Goal: Browse casually

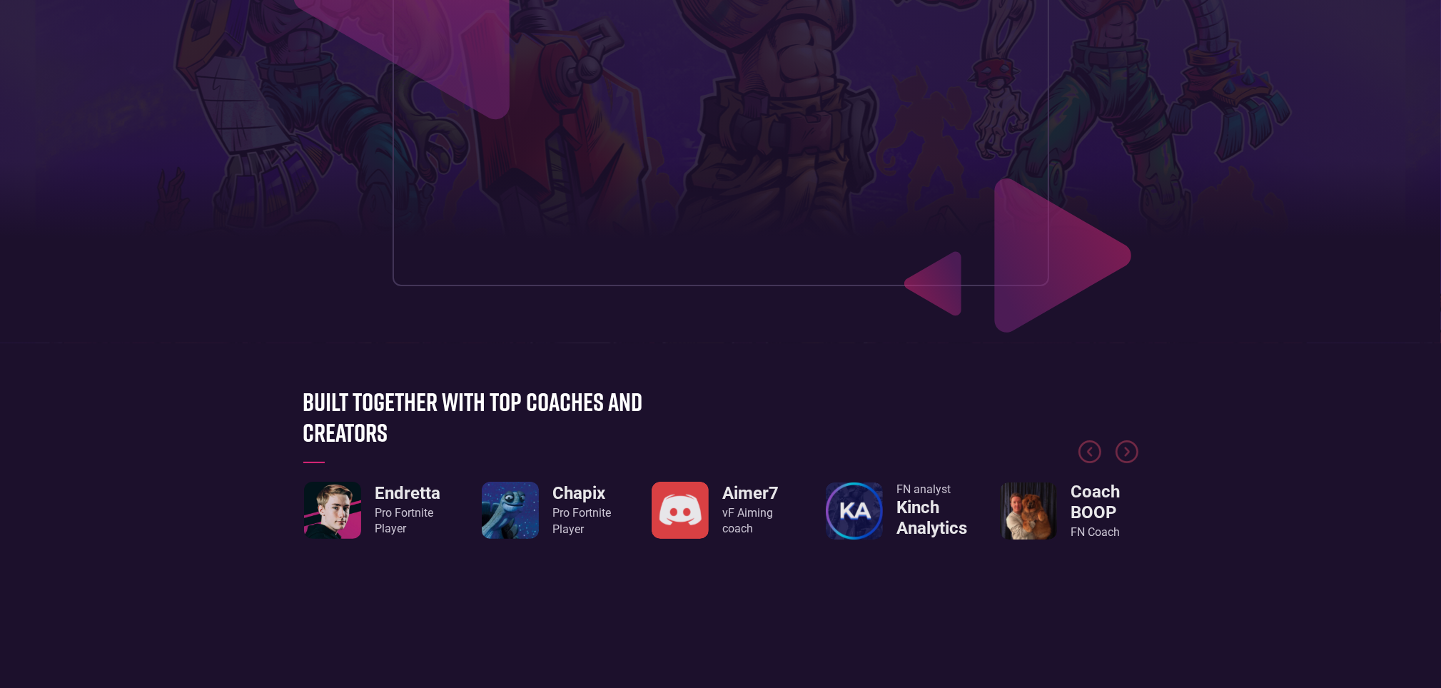
scroll to position [500, 0]
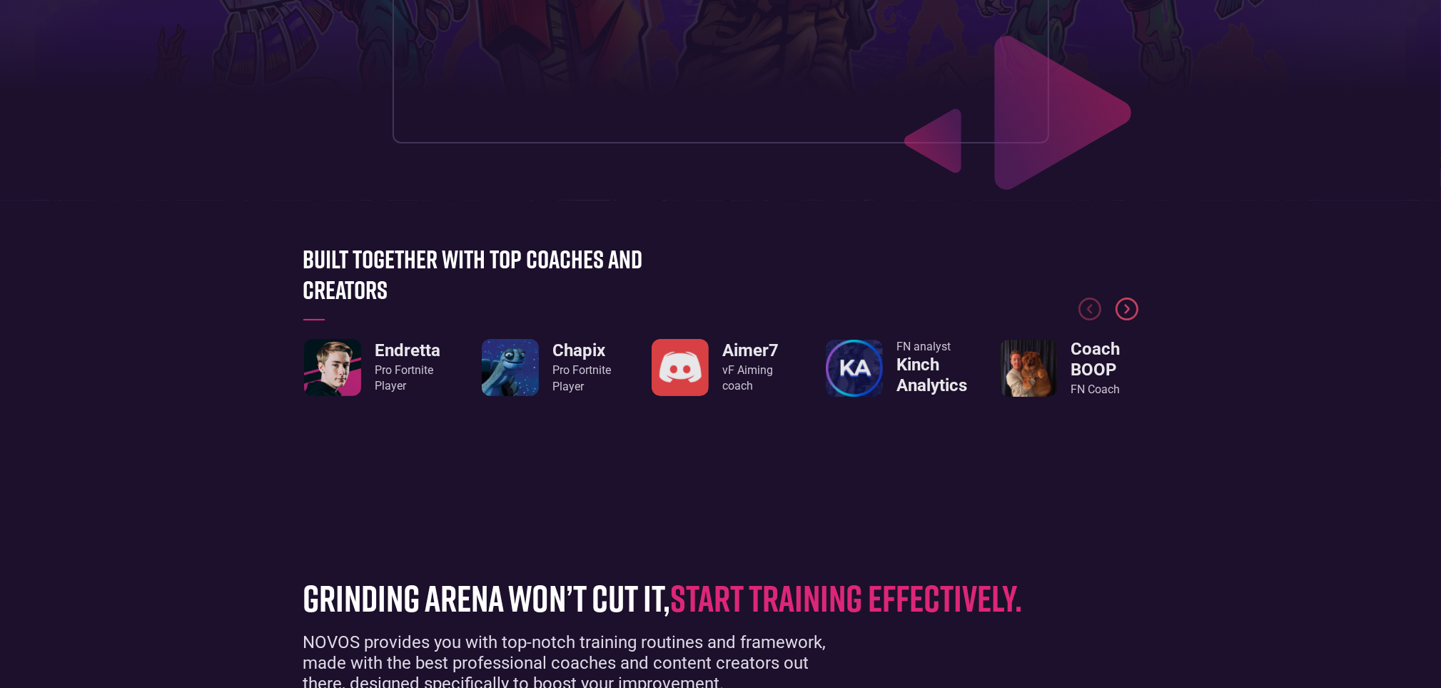
click at [1134, 311] on img "Next slide" at bounding box center [1127, 309] width 23 height 23
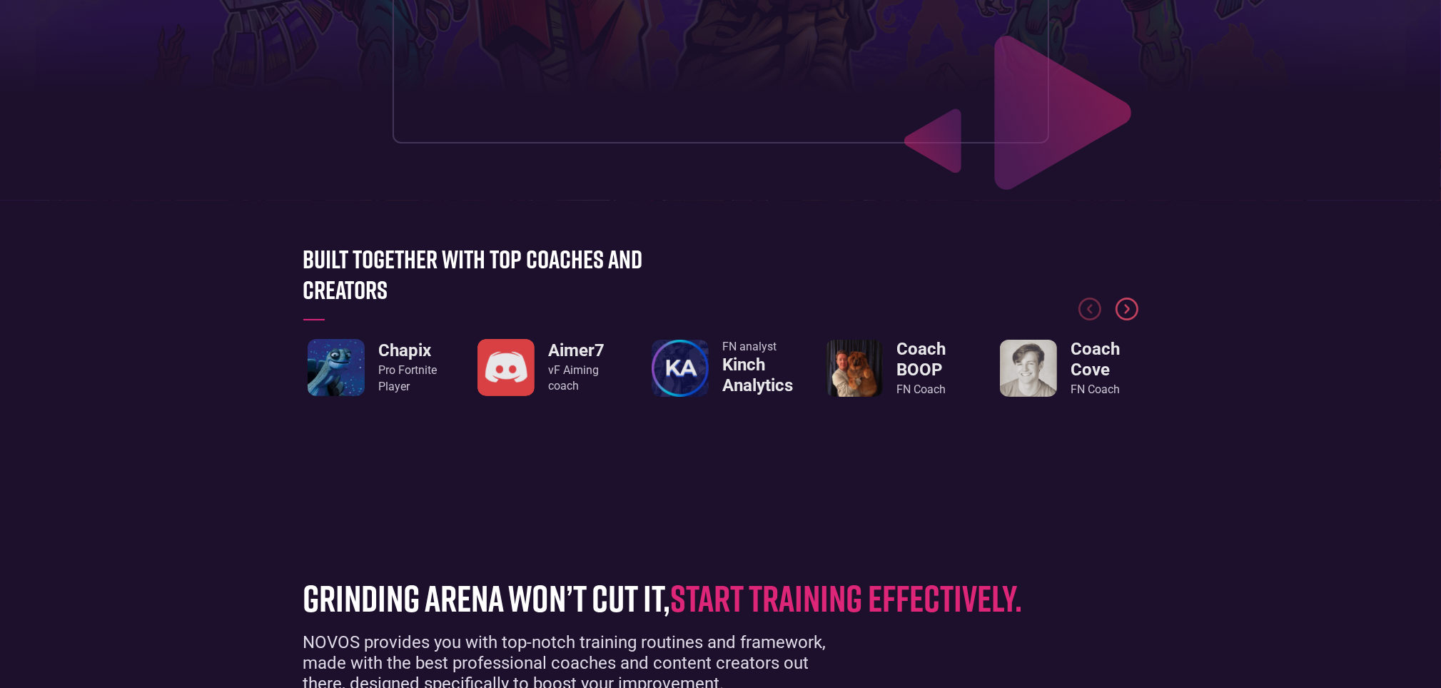
click at [1132, 311] on img "Next slide" at bounding box center [1127, 309] width 23 height 23
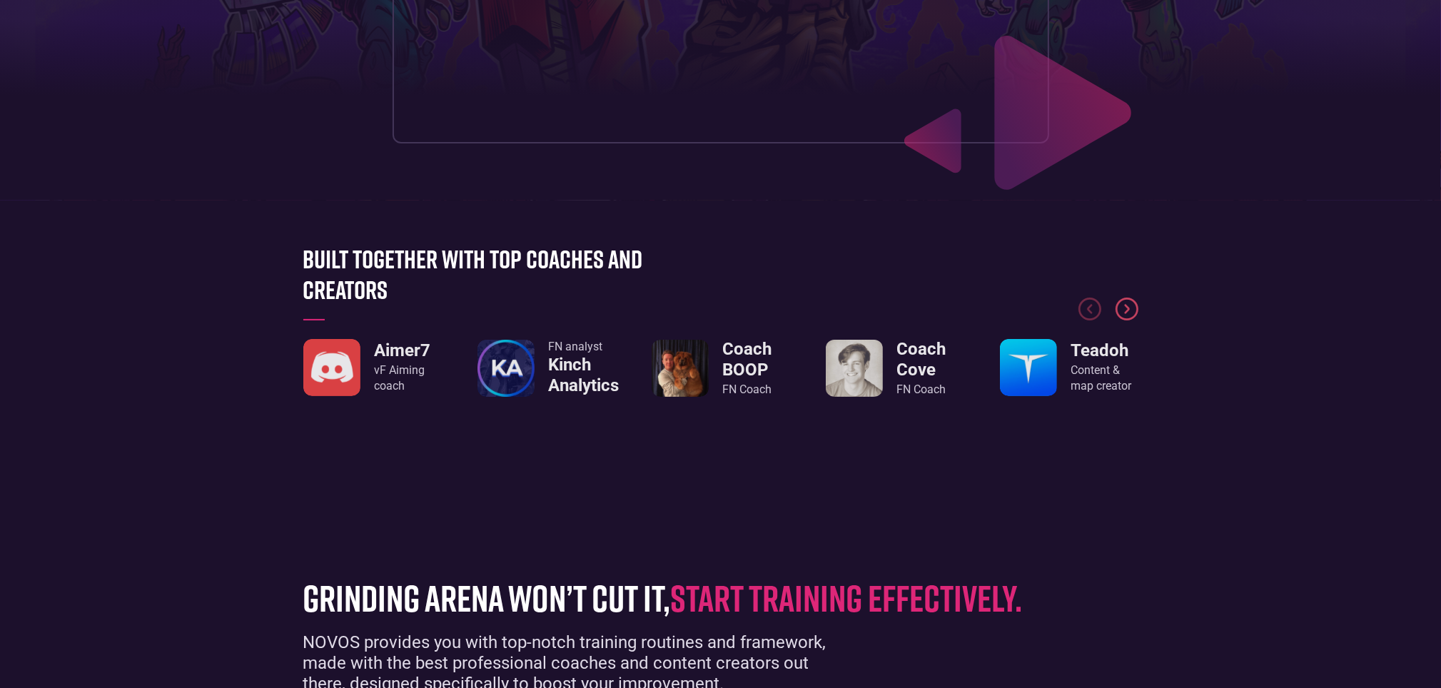
click at [1132, 311] on img "Next slide" at bounding box center [1127, 309] width 23 height 23
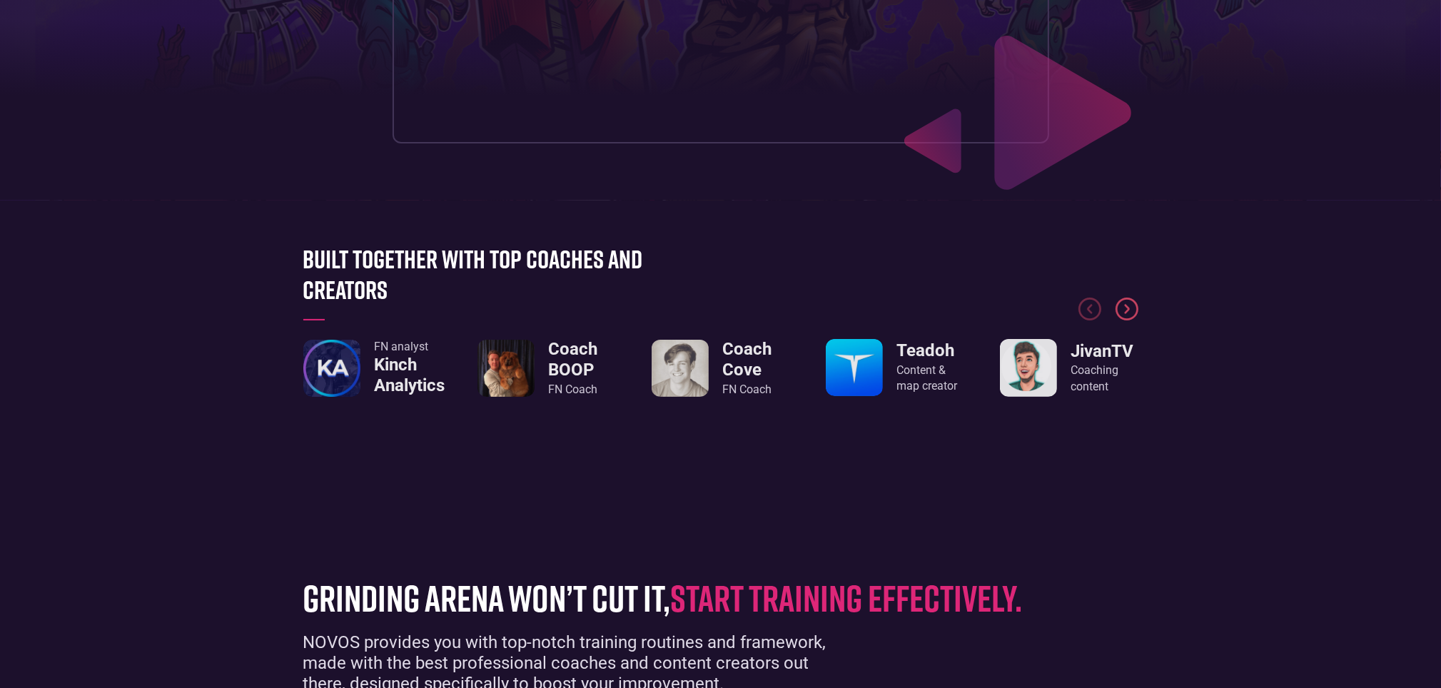
click at [1132, 311] on img "Next slide" at bounding box center [1127, 309] width 23 height 23
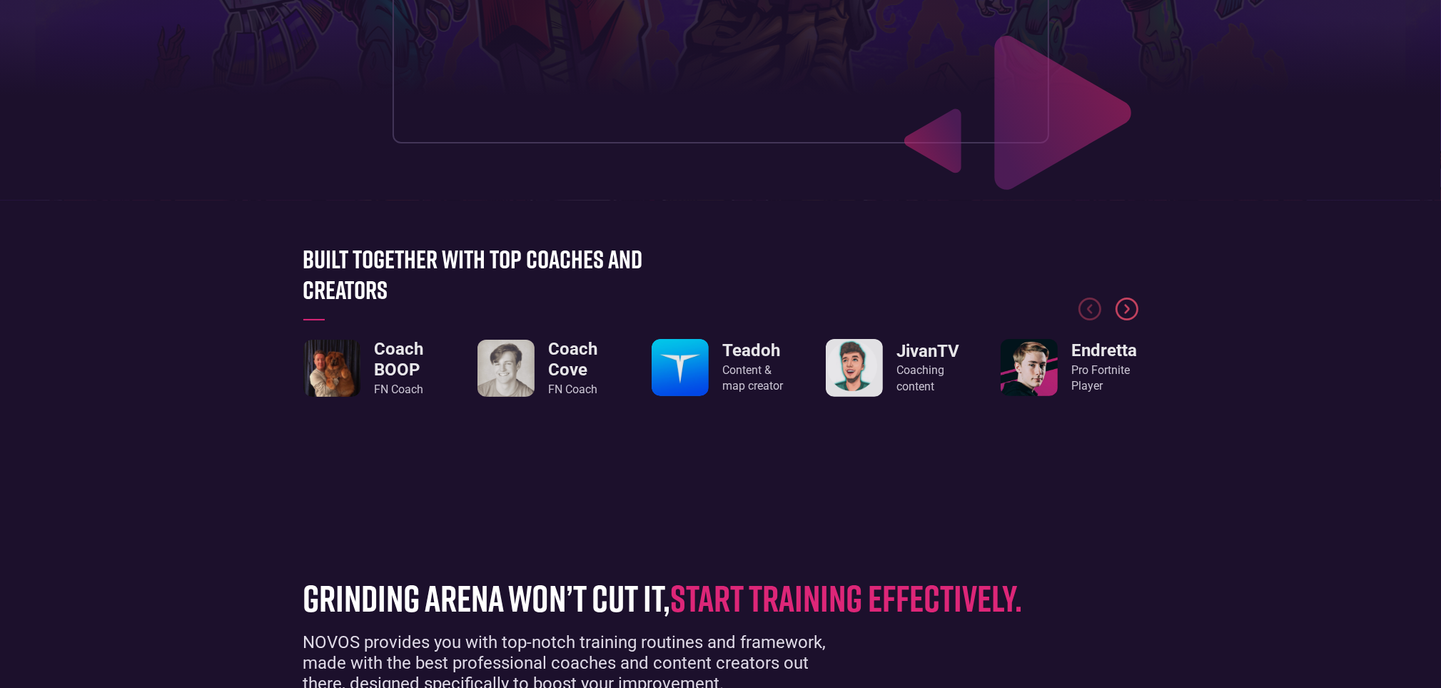
click at [1132, 311] on img "Next slide" at bounding box center [1127, 309] width 23 height 23
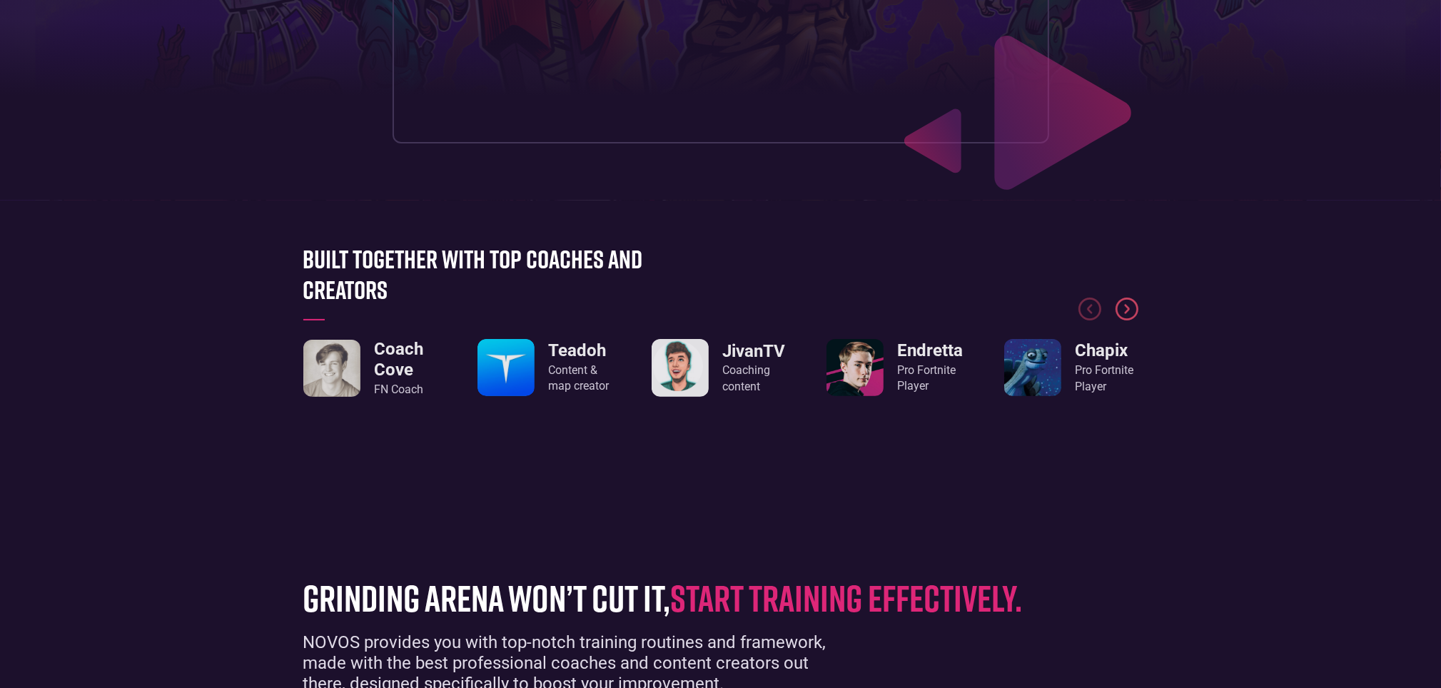
click at [1131, 311] on img "Next slide" at bounding box center [1127, 309] width 23 height 23
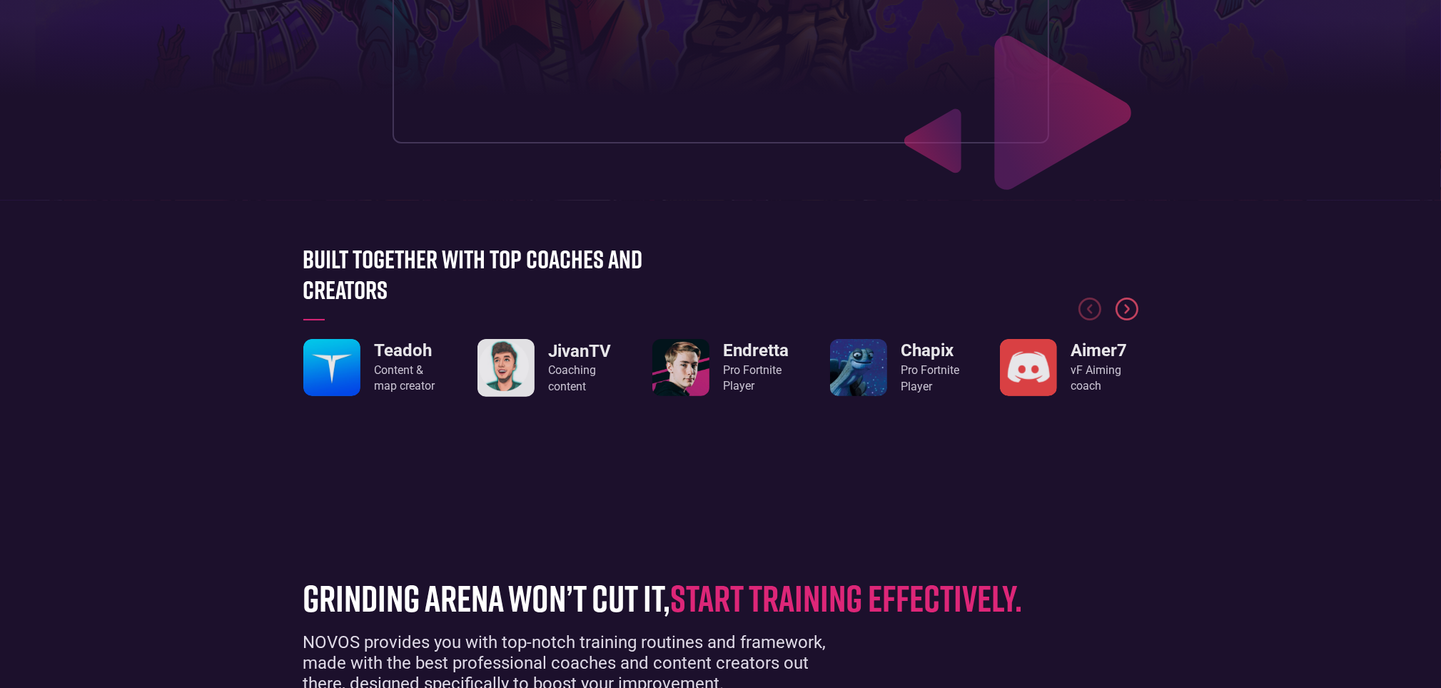
click at [1131, 311] on img "Next slide" at bounding box center [1127, 309] width 23 height 23
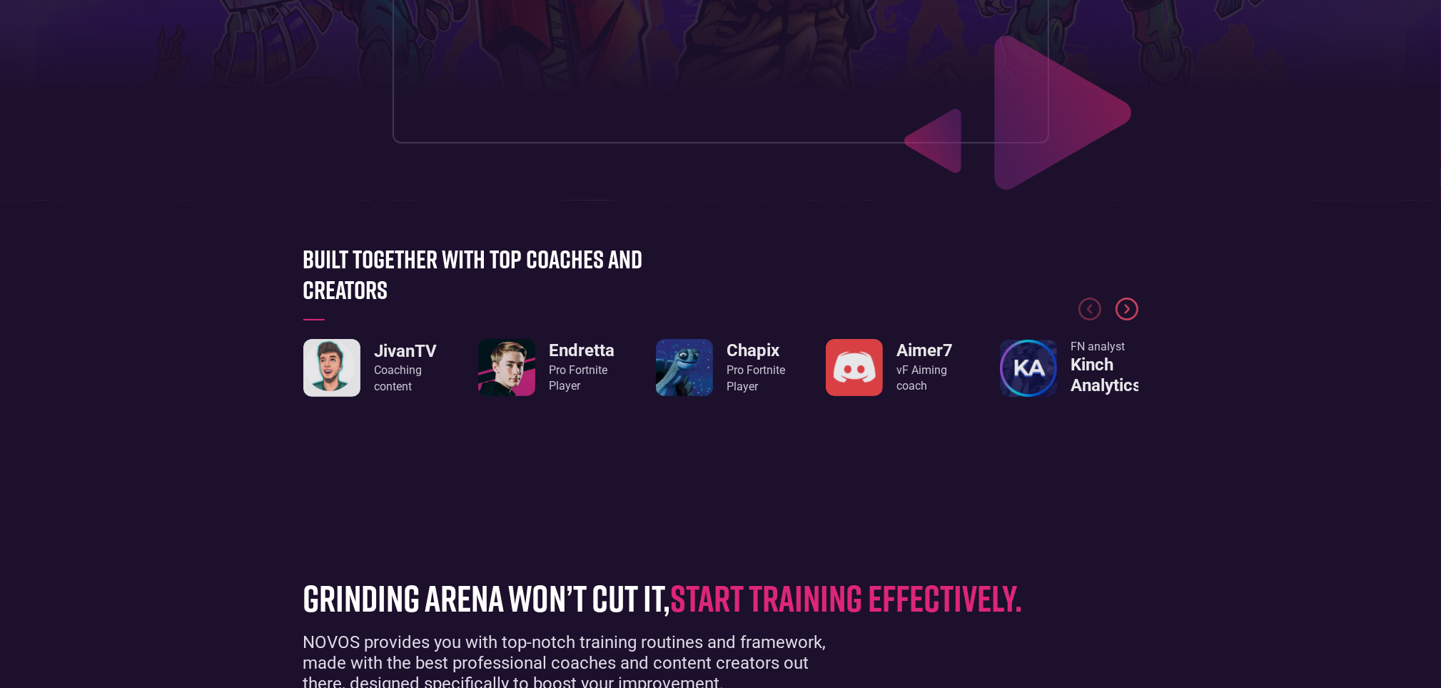
click at [1131, 311] on img "Next slide" at bounding box center [1127, 309] width 23 height 23
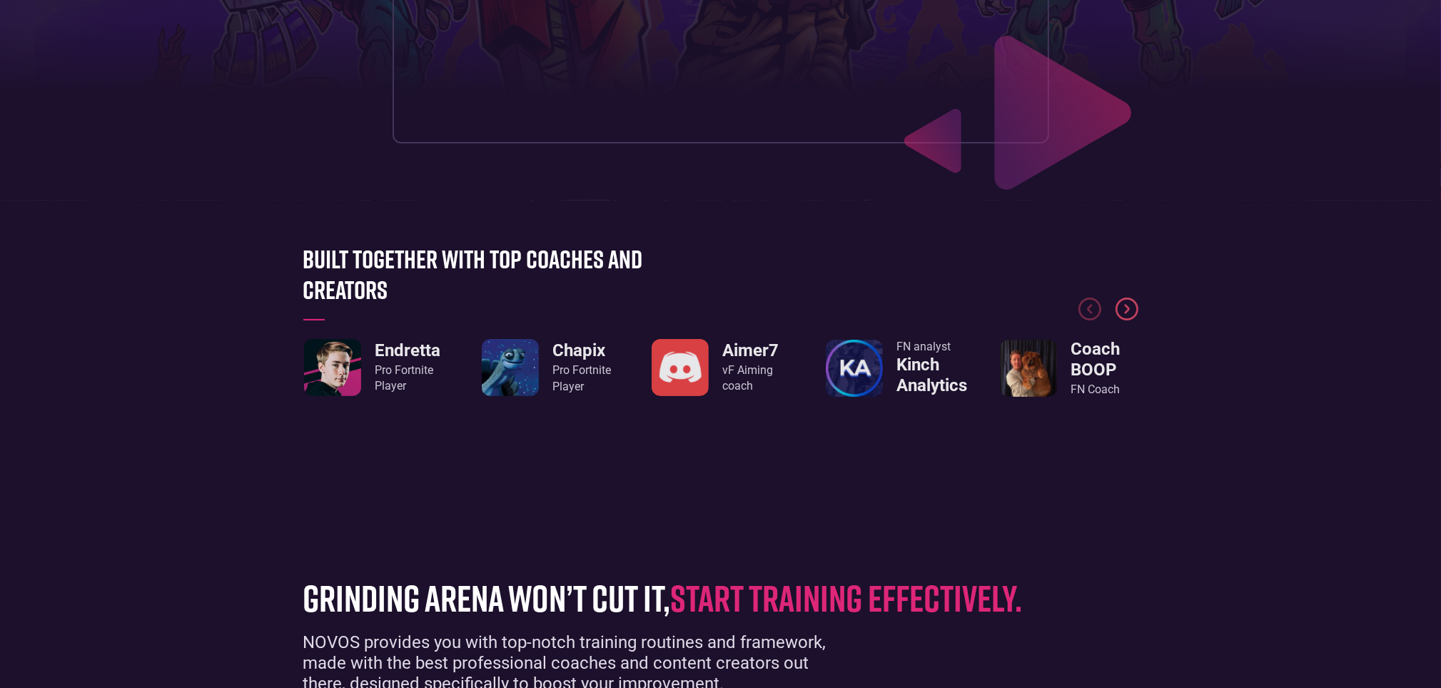
click at [1131, 311] on img "Next slide" at bounding box center [1127, 309] width 23 height 23
click at [1129, 311] on img "Next slide" at bounding box center [1127, 309] width 23 height 23
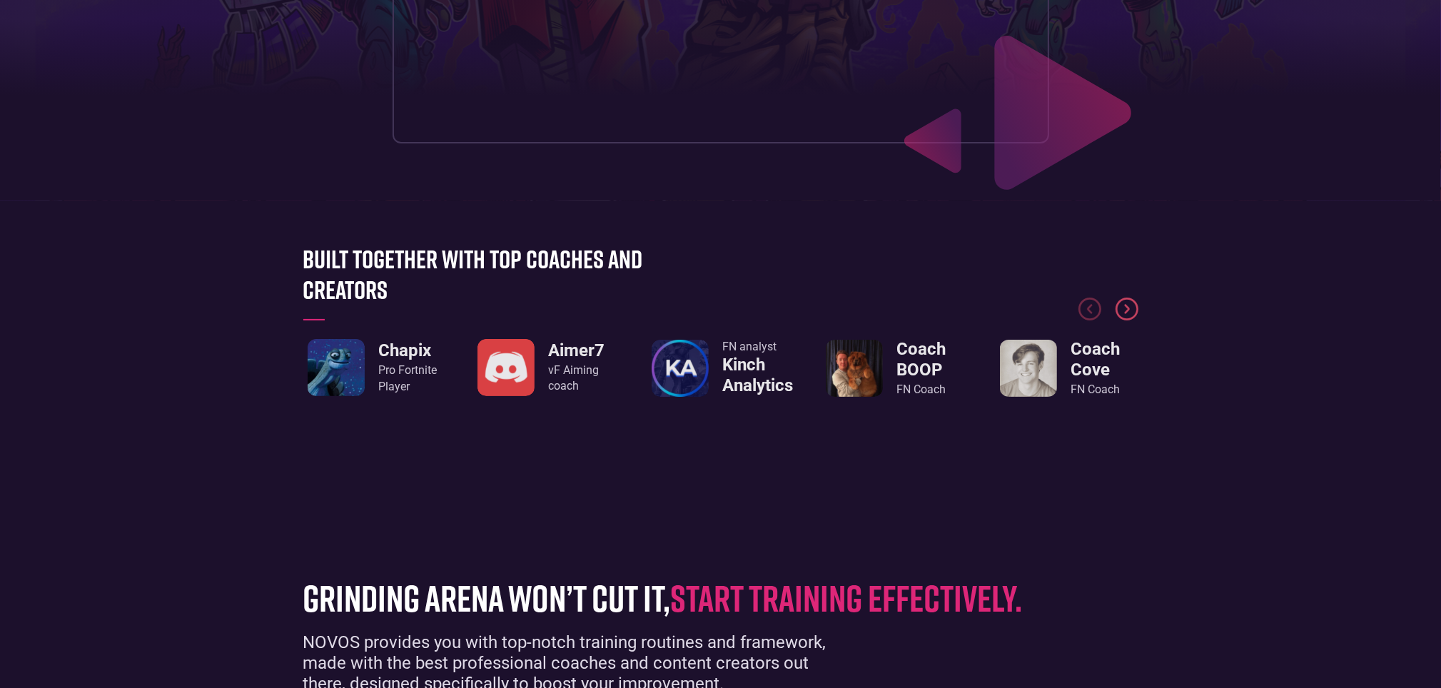
click at [1129, 311] on img "Next slide" at bounding box center [1127, 309] width 23 height 23
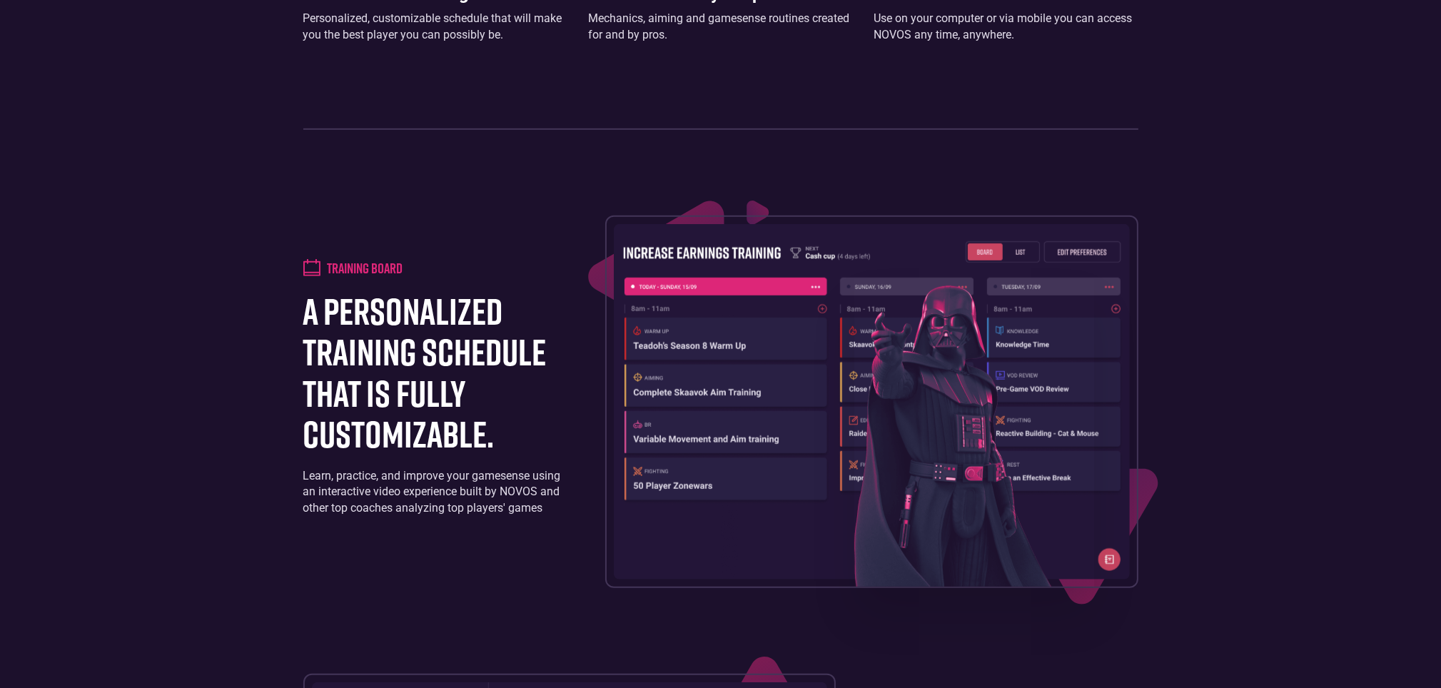
scroll to position [1356, 0]
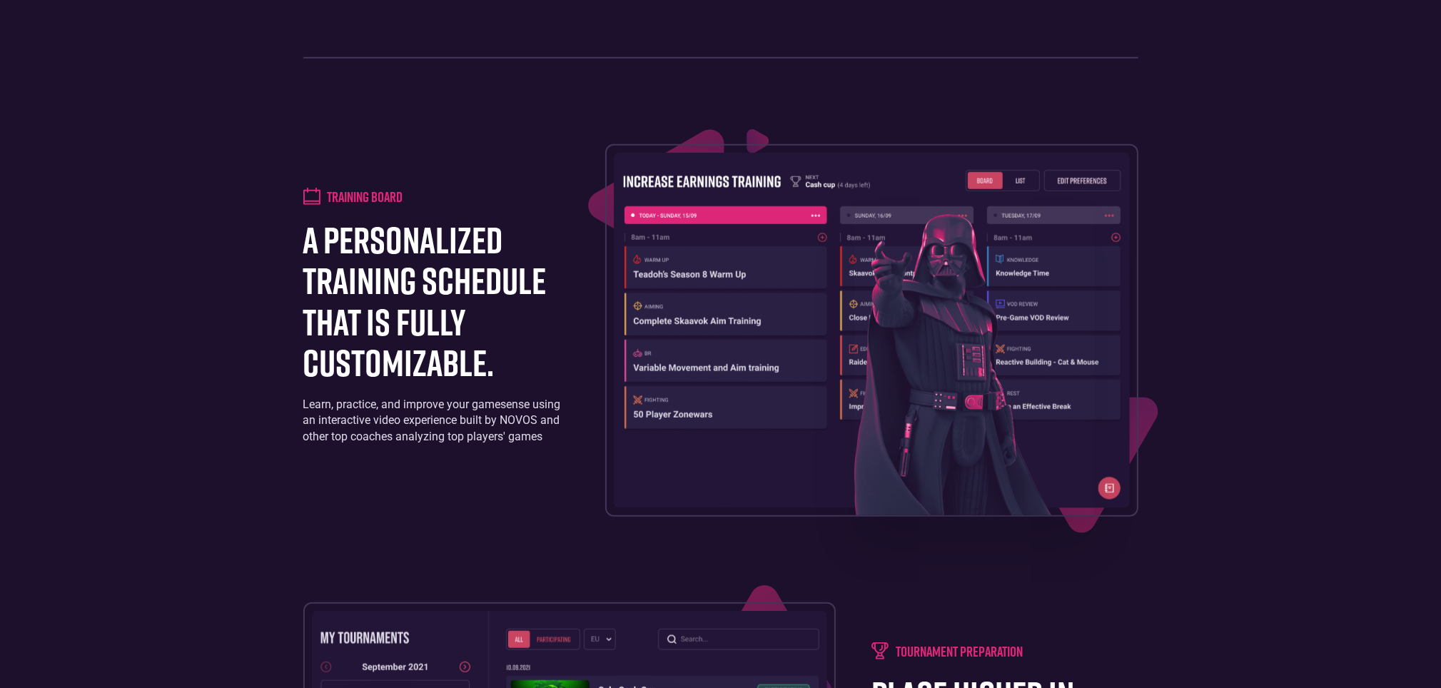
click at [428, 278] on h1 "a personalized training schedule that is fully customizable." at bounding box center [436, 300] width 266 height 163
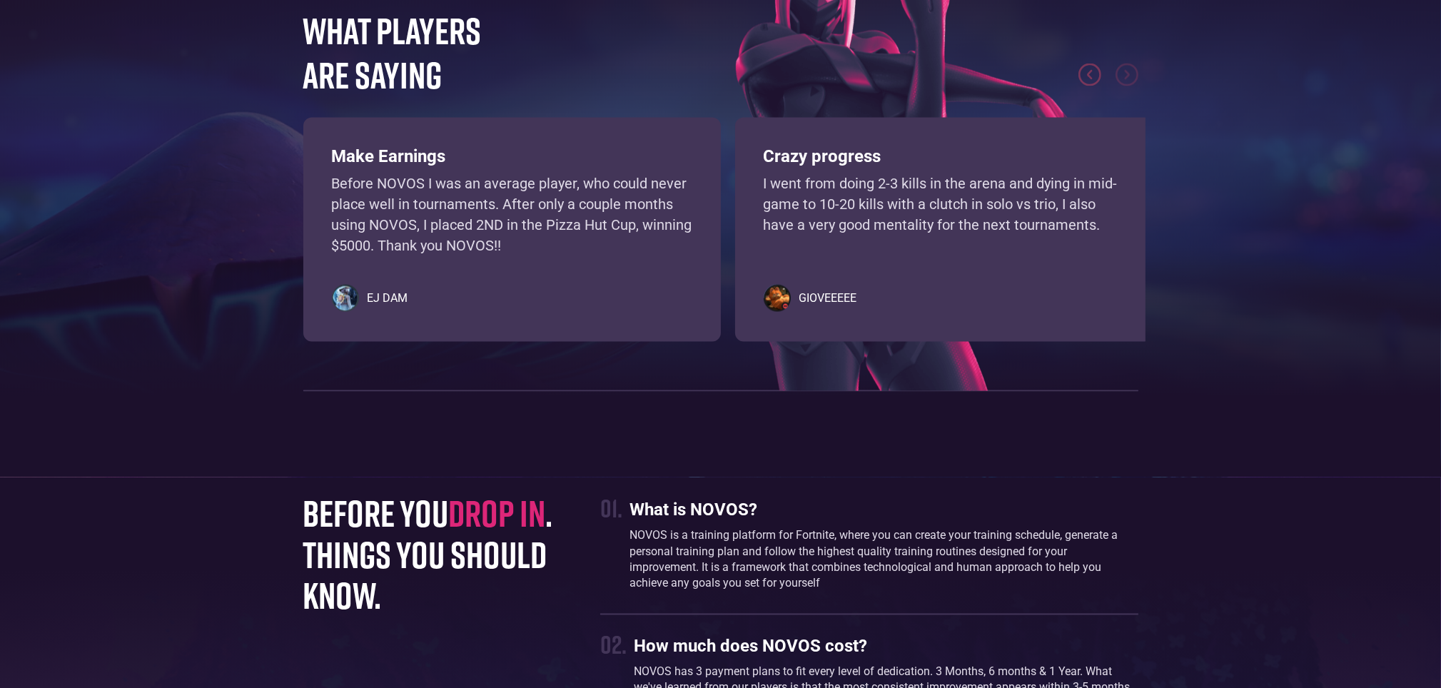
scroll to position [3212, 0]
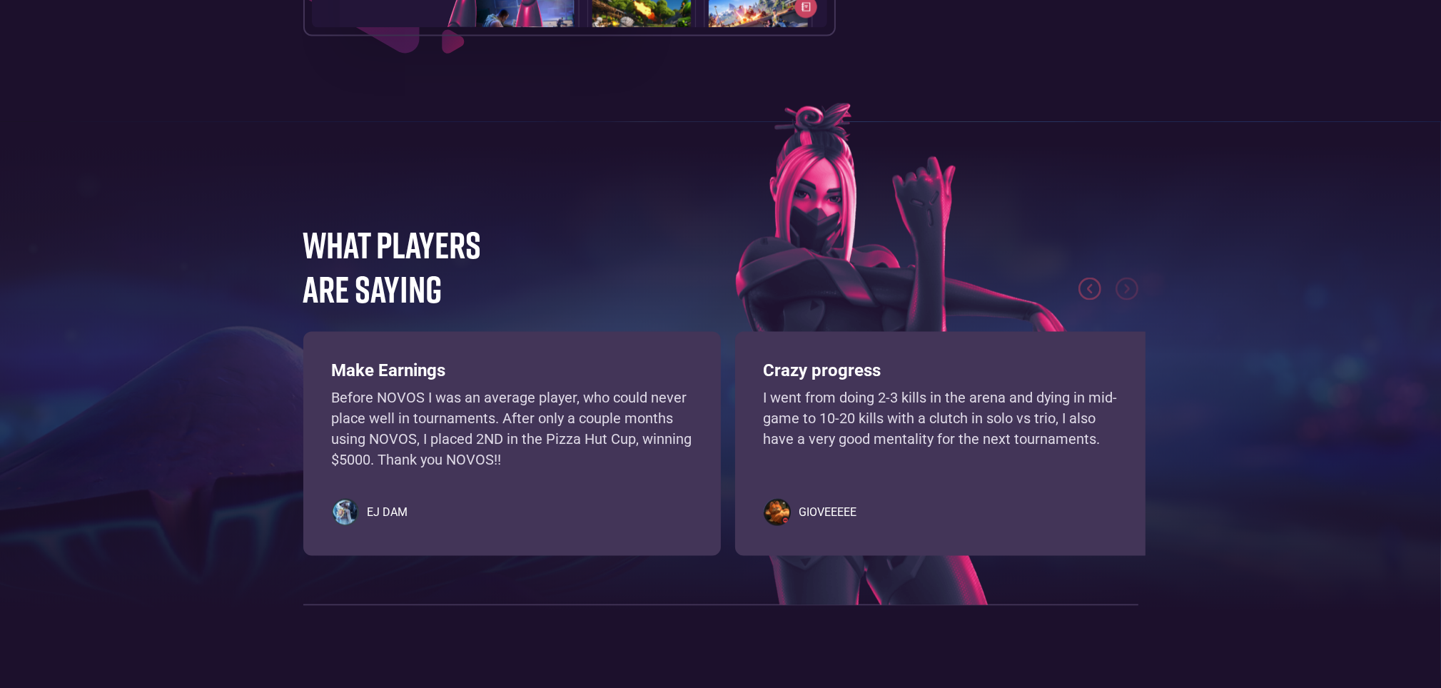
click at [385, 410] on p "Before NOVOS I was an average player, who could never place well in tournaments…" at bounding box center [512, 429] width 361 height 82
click at [391, 411] on p "Before NOVOS I was an average player, who could never place well in tournaments…" at bounding box center [512, 429] width 361 height 82
click at [374, 506] on h5 "EJ DAM" at bounding box center [388, 513] width 41 height 14
click at [384, 510] on h5 "EJ DAM" at bounding box center [388, 513] width 41 height 14
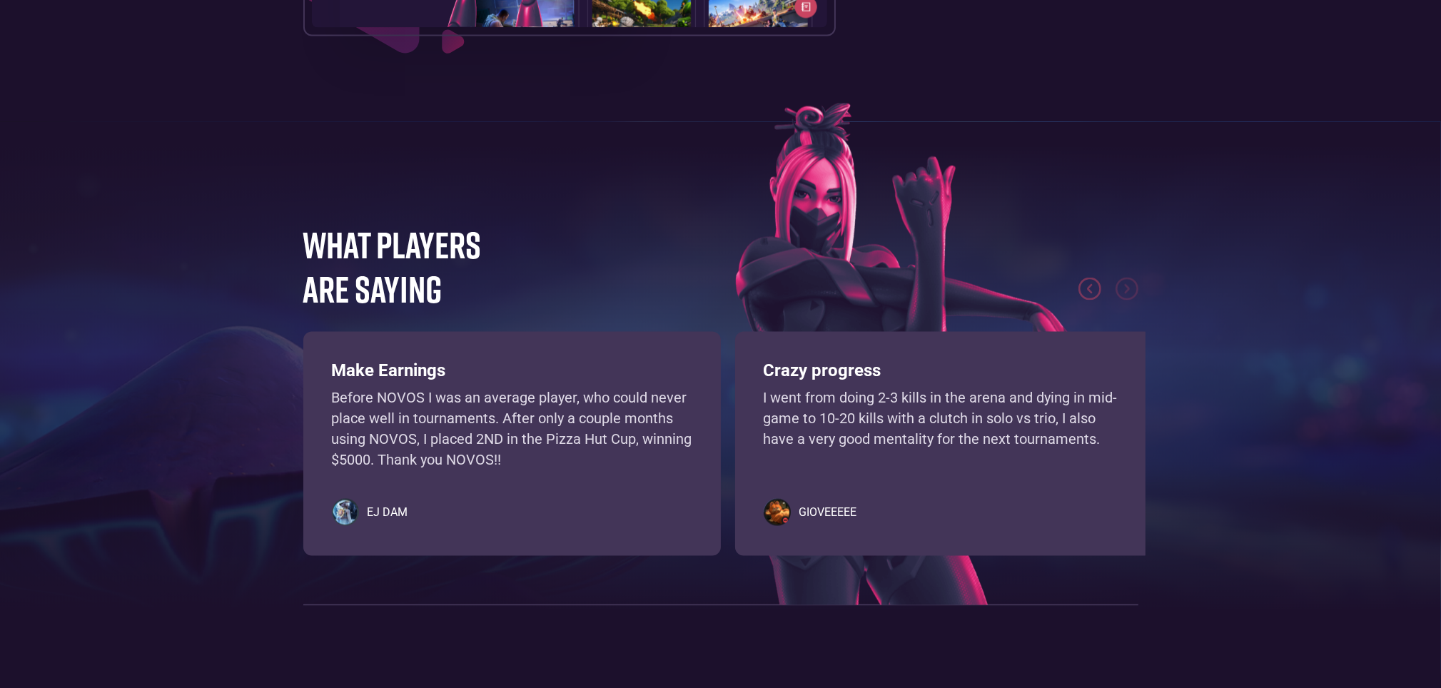
click at [390, 513] on h5 "EJ DAM" at bounding box center [388, 513] width 41 height 14
